Goal: Information Seeking & Learning: Learn about a topic

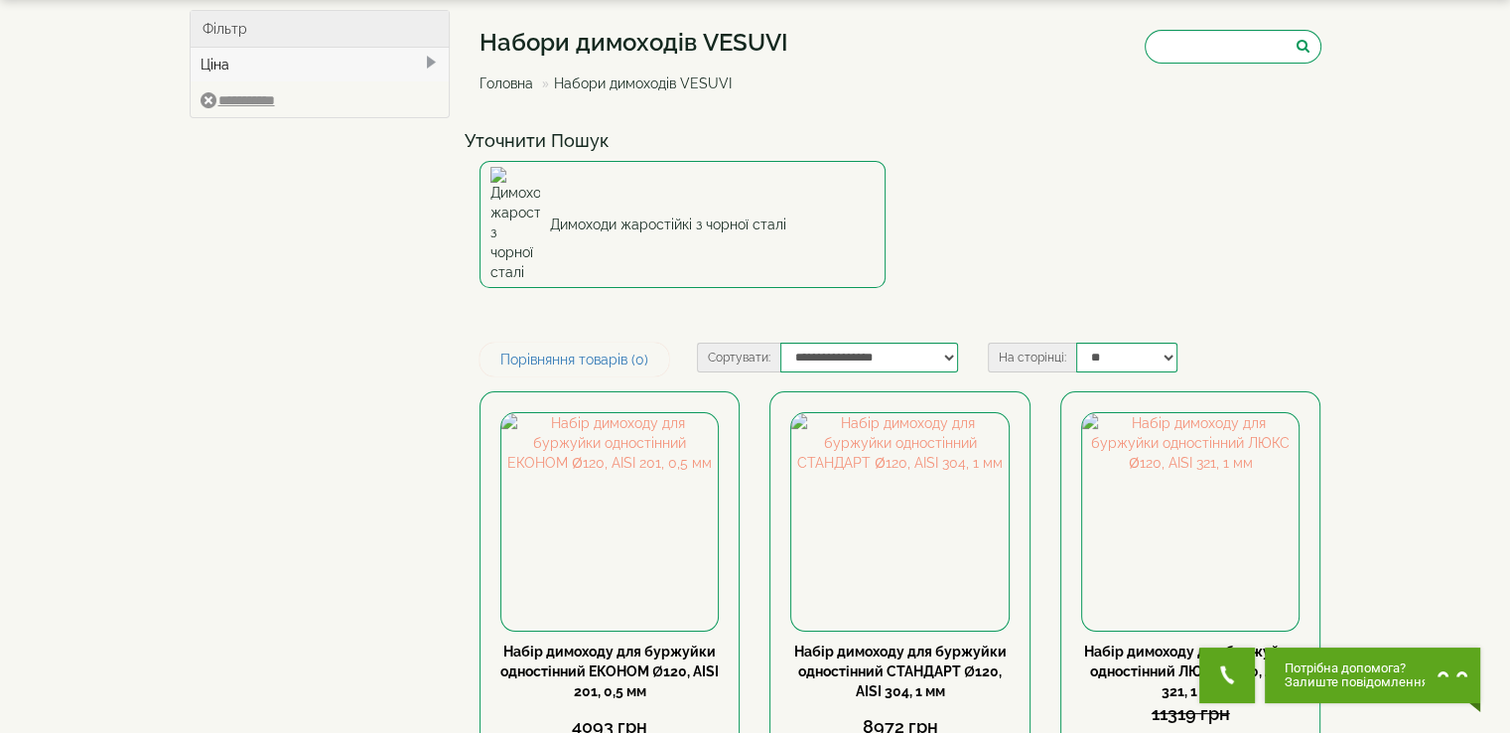
scroll to position [246, 0]
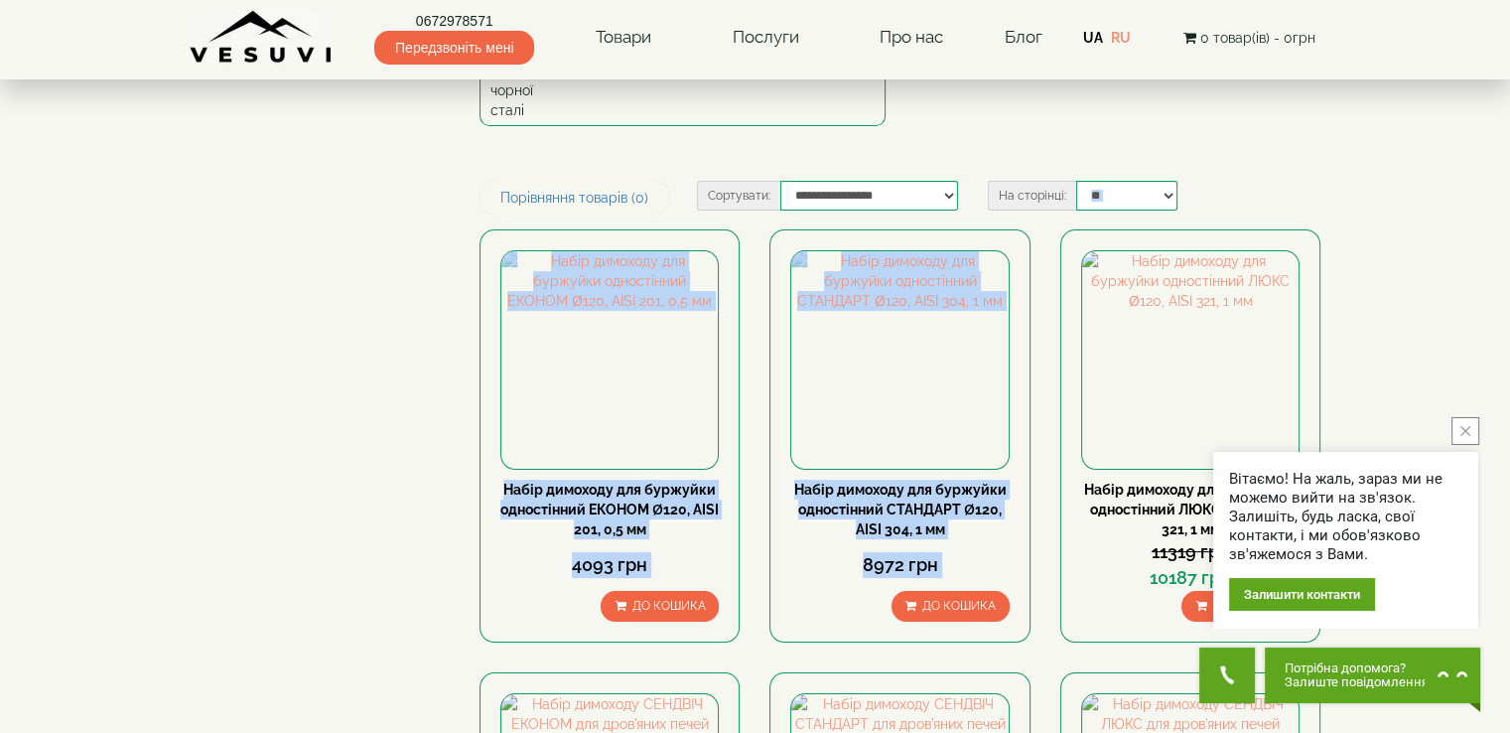
drag, startPoint x: 1524, startPoint y: 187, endPoint x: 1524, endPoint y: 247, distance: 60.6
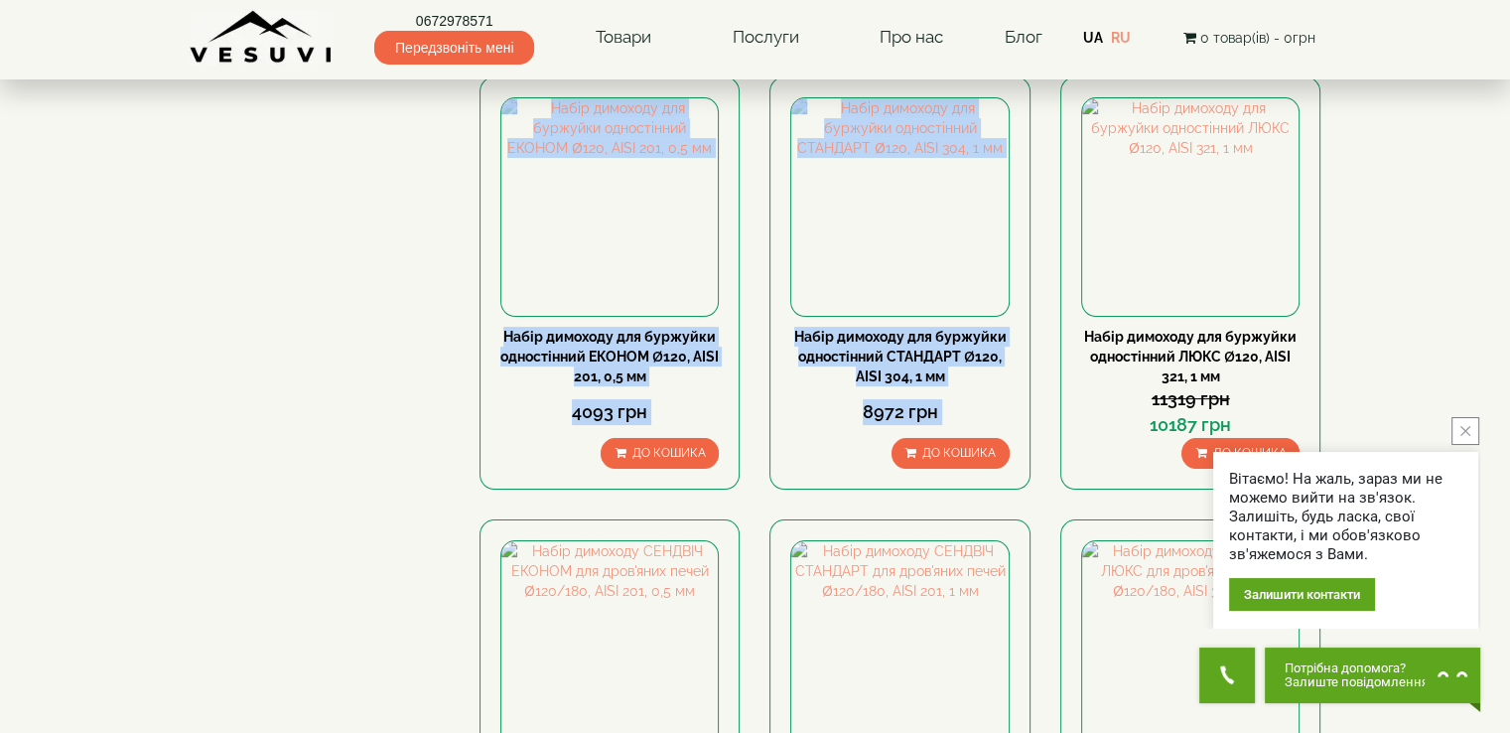
scroll to position [405, 0]
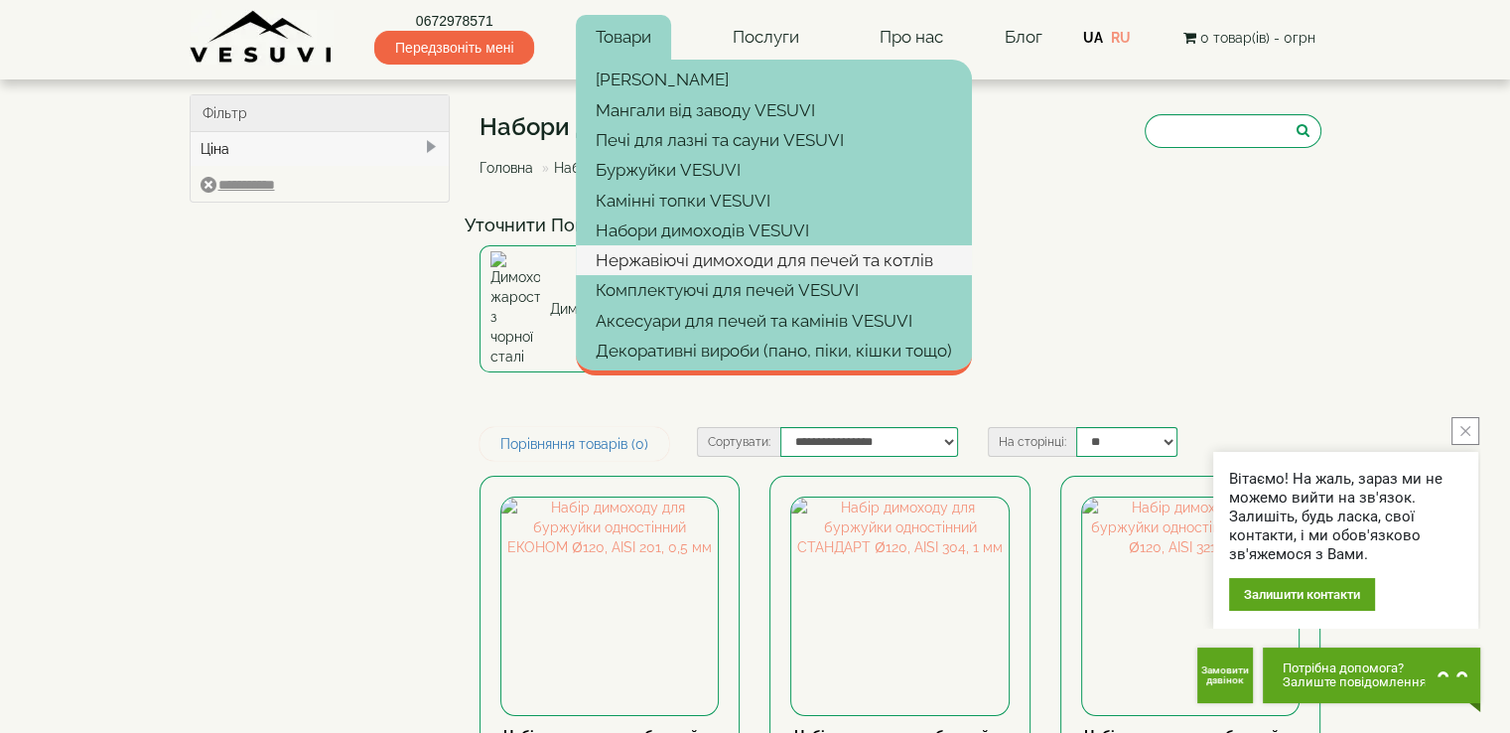
click at [729, 266] on link "Нержавіючі димоходи для печей та котлів" at bounding box center [774, 260] width 396 height 30
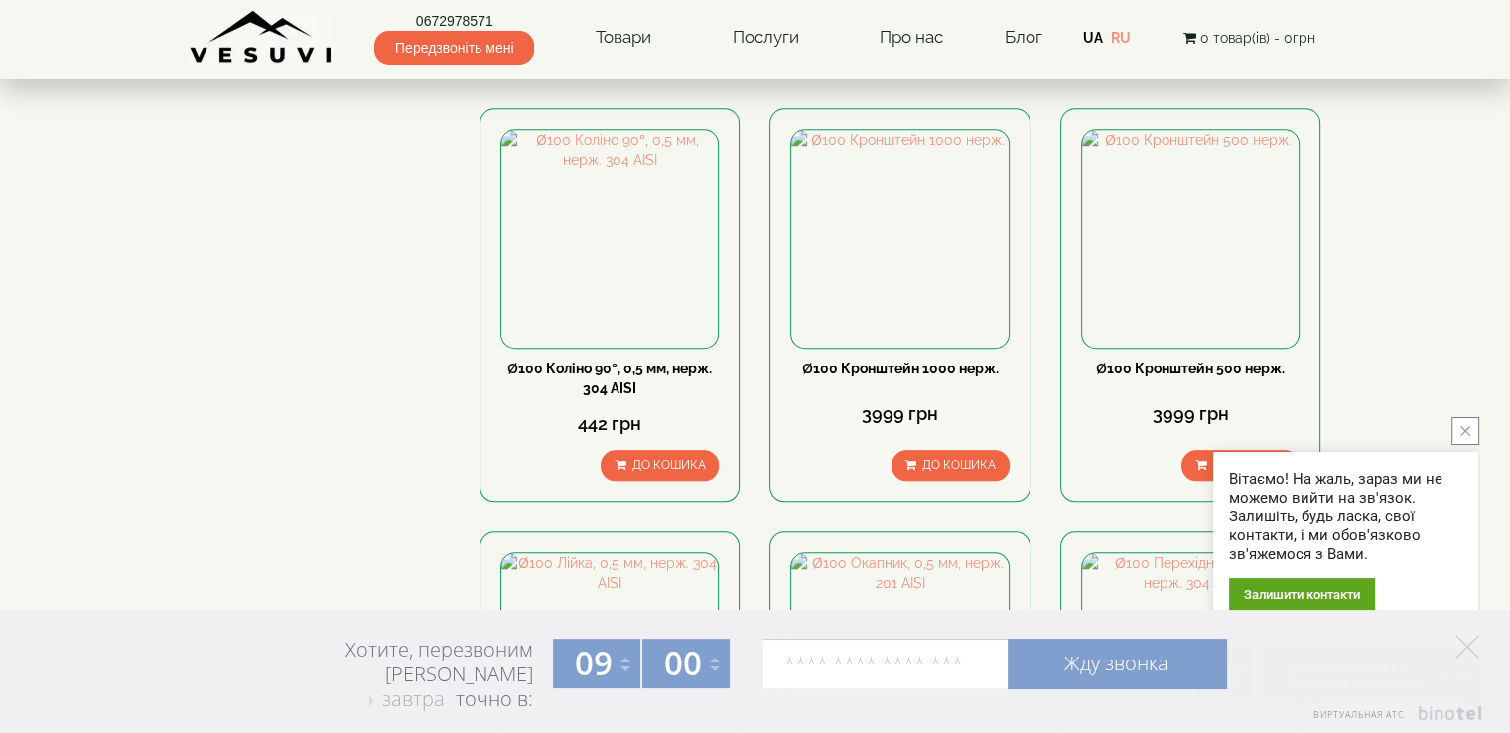
scroll to position [1656, 0]
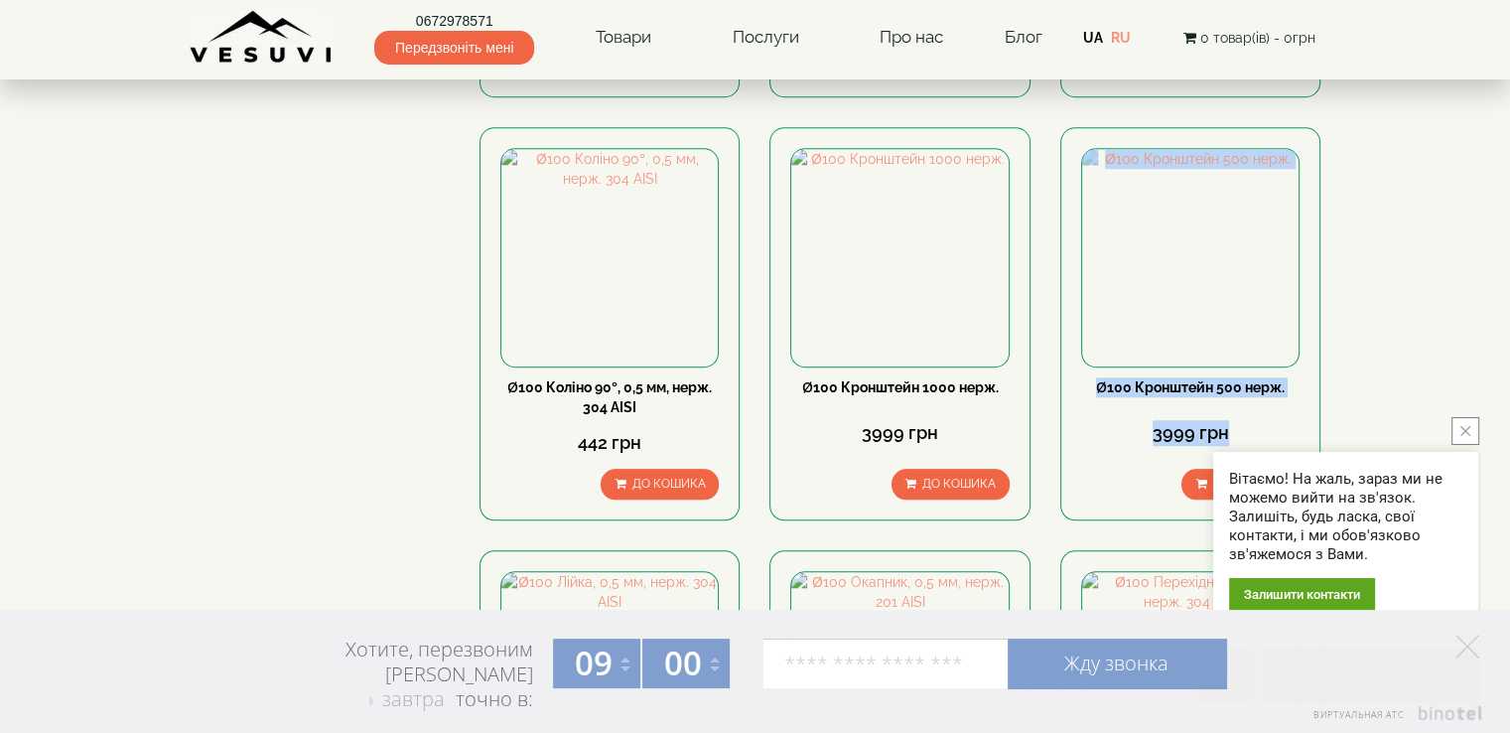
drag, startPoint x: 1502, startPoint y: 272, endPoint x: 1516, endPoint y: 347, distance: 76.0
drag, startPoint x: 1517, startPoint y: 234, endPoint x: 1450, endPoint y: 179, distance: 87.5
click at [1461, 426] on icon "close button" at bounding box center [1466, 431] width 10 height 10
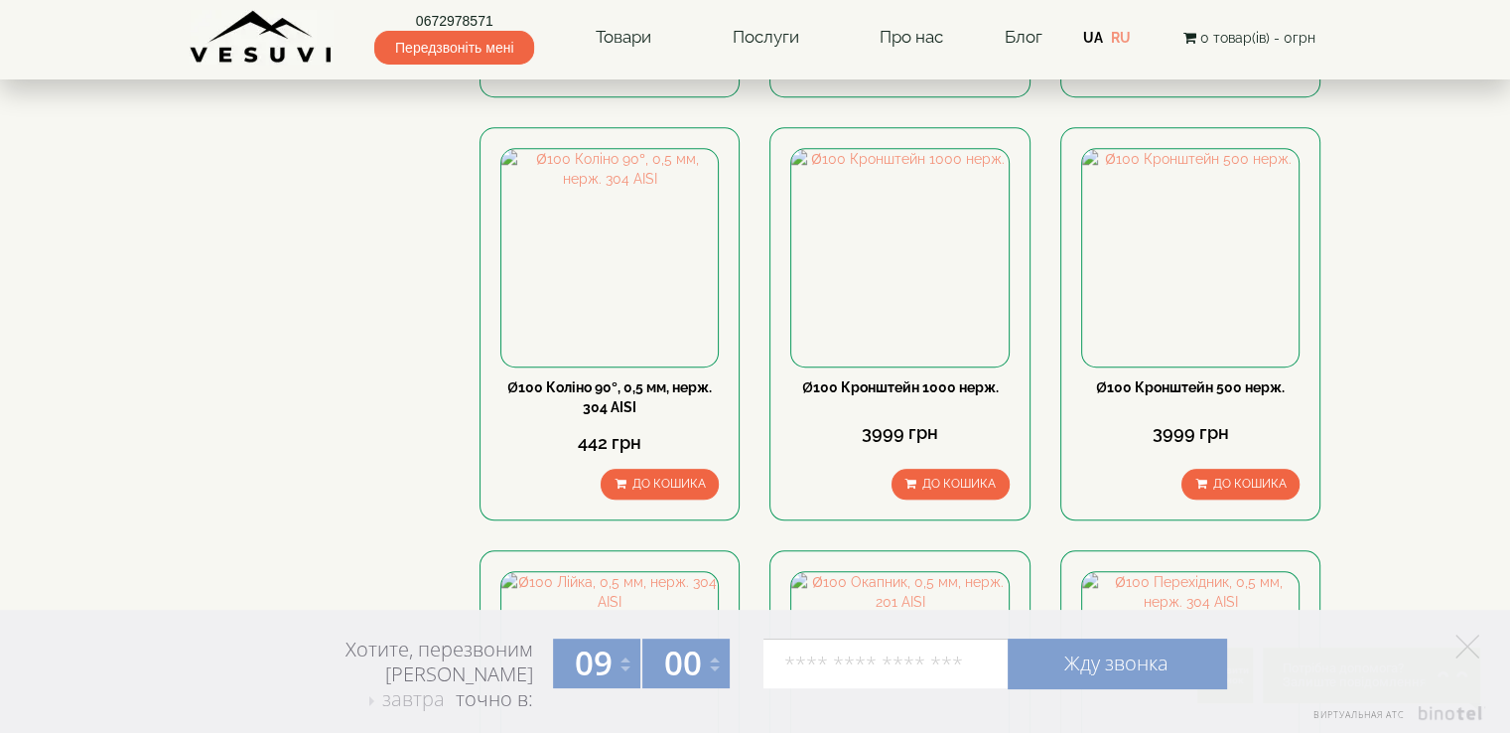
drag, startPoint x: 1524, startPoint y: 474, endPoint x: 1486, endPoint y: 516, distance: 57.6
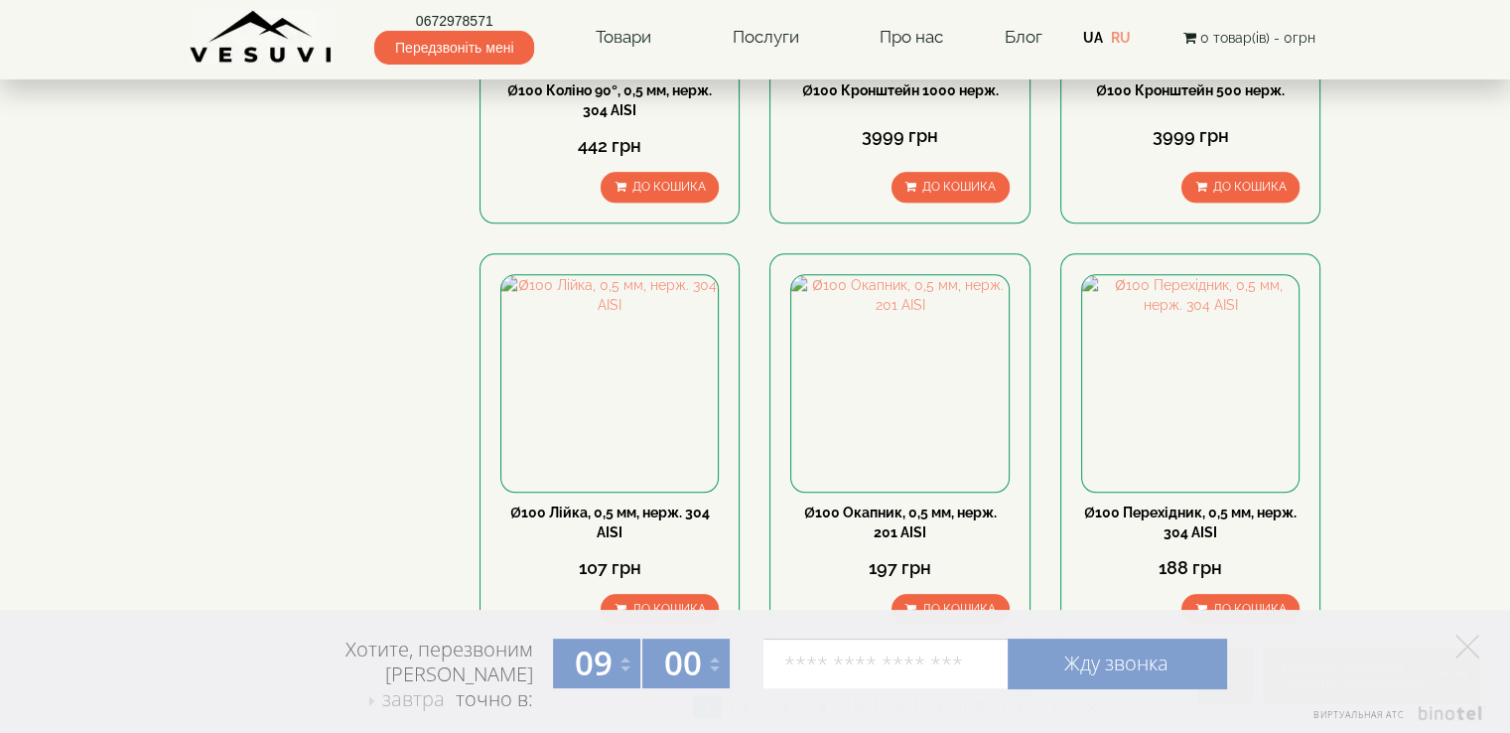
scroll to position [1966, 0]
